Goal: Task Accomplishment & Management: Use online tool/utility

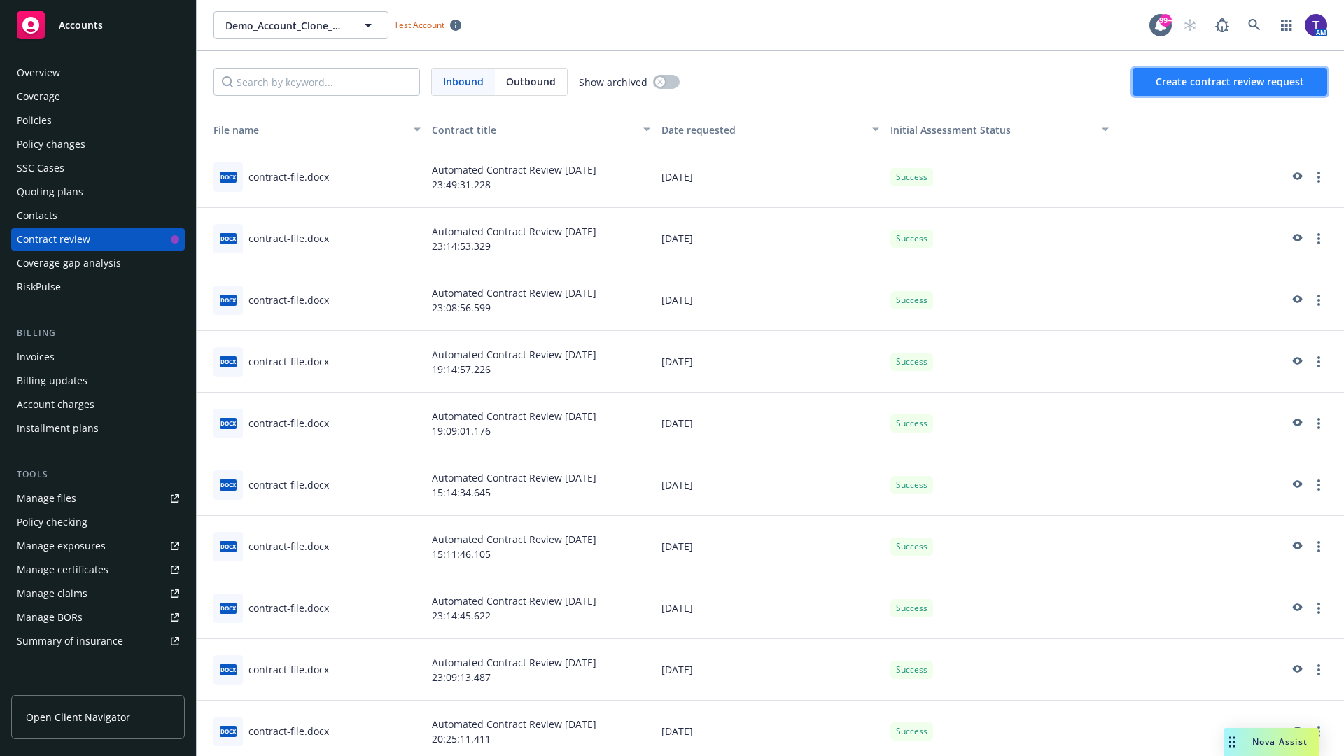
click at [1230, 82] on span "Create contract review request" at bounding box center [1230, 81] width 148 height 13
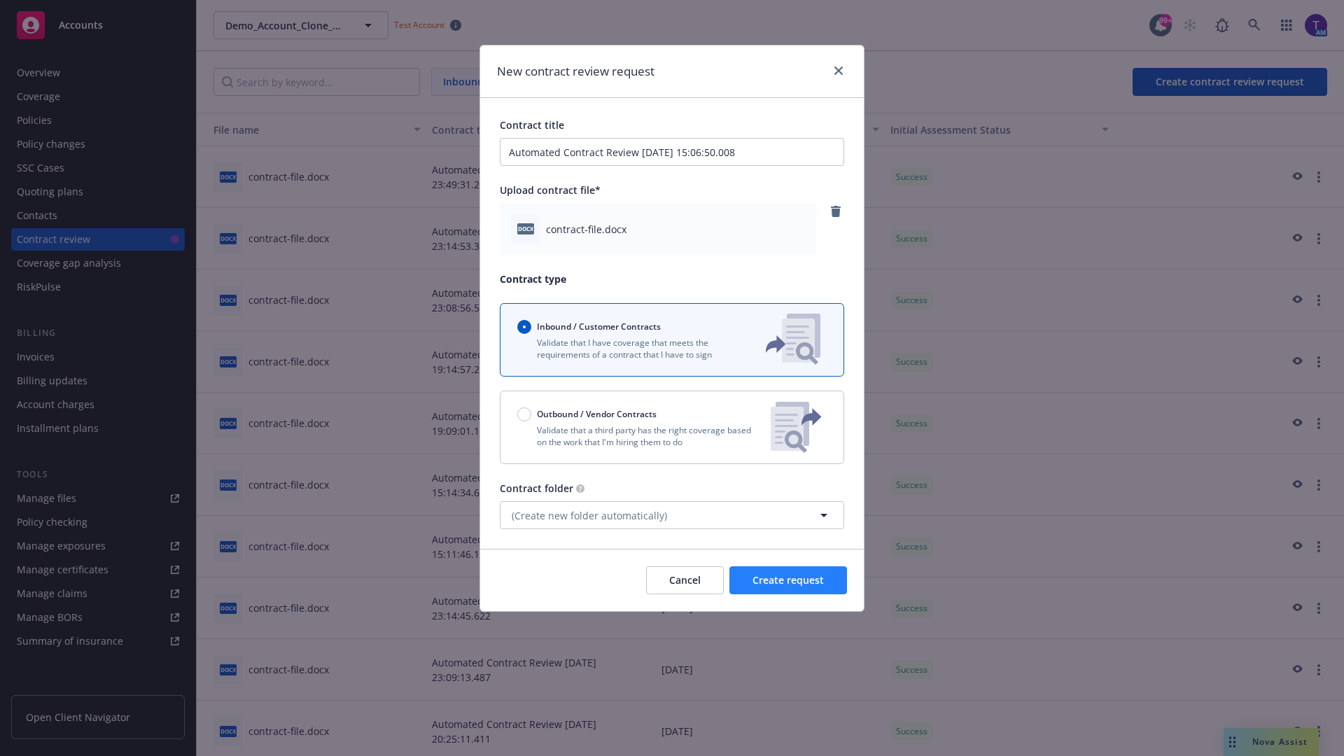
type input "Automated Contract Review [DATE] 15:06:50.008"
click at [788, 580] on span "Create request" at bounding box center [787, 579] width 71 height 13
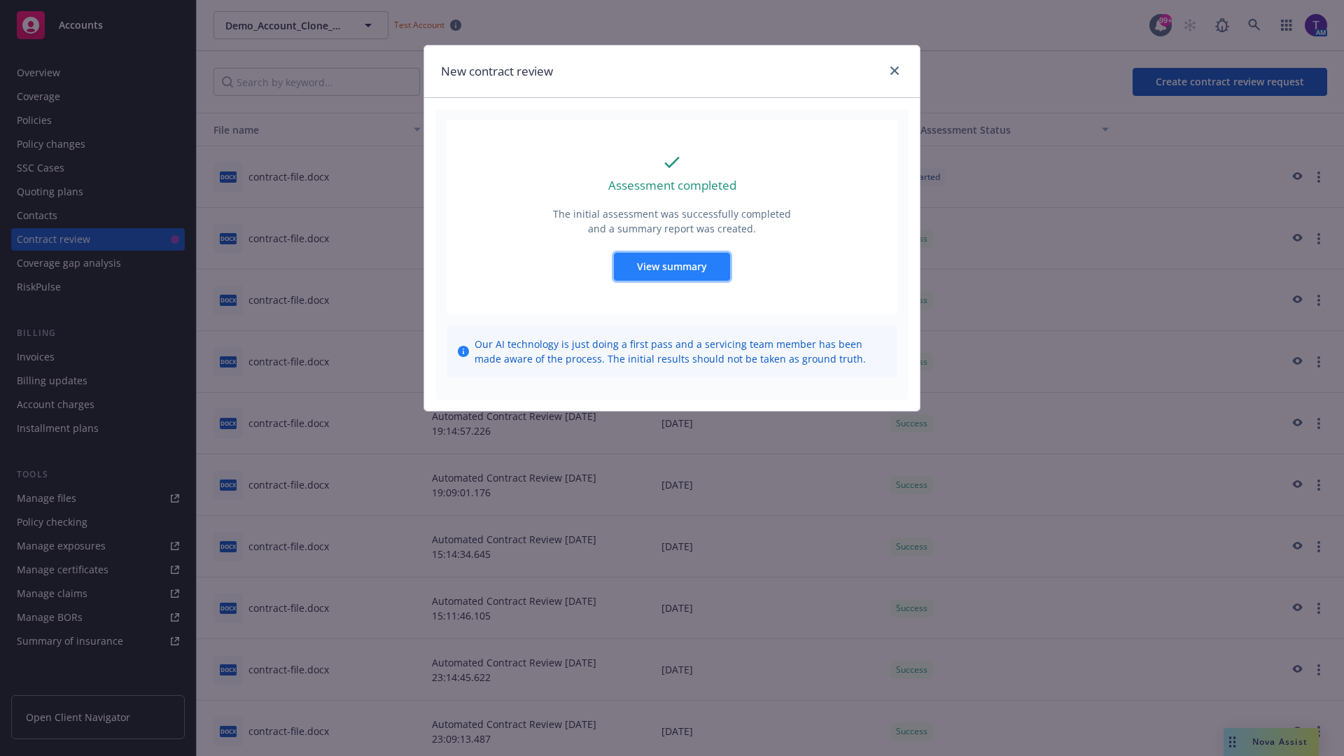
click at [671, 266] on span "View summary" at bounding box center [672, 266] width 70 height 13
